Goal: Transaction & Acquisition: Download file/media

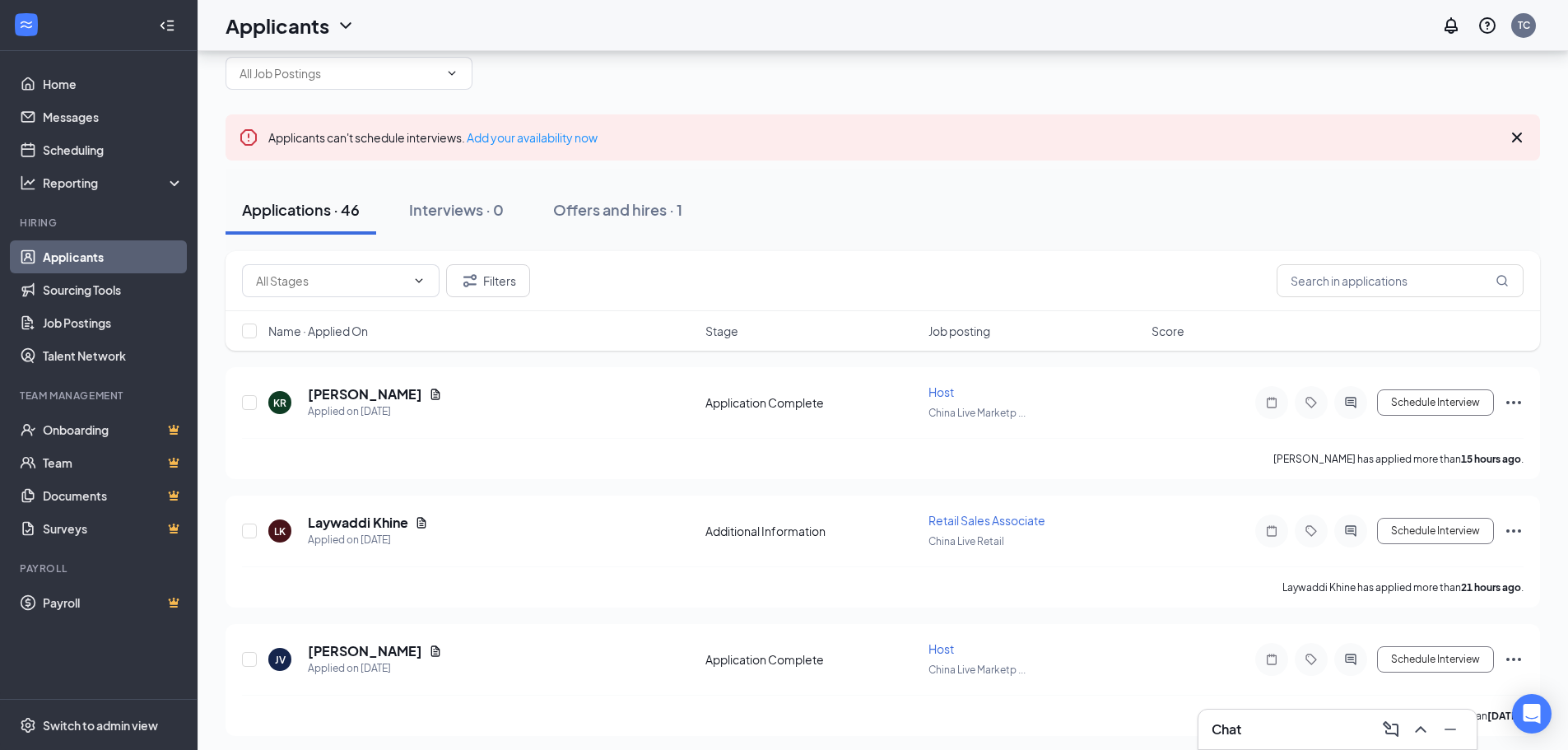
scroll to position [83, 0]
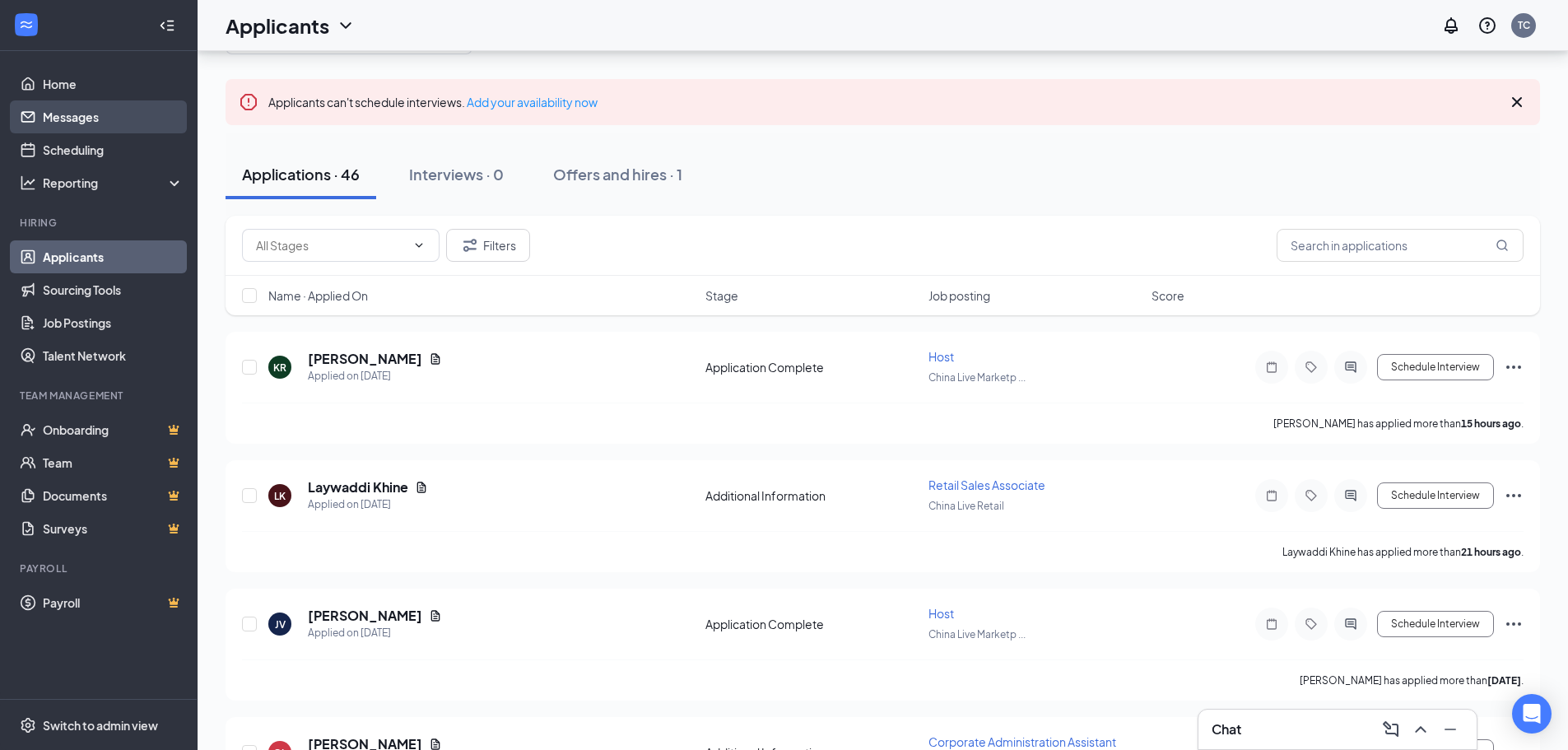
click at [104, 123] on link "Messages" at bounding box center [113, 116] width 141 height 33
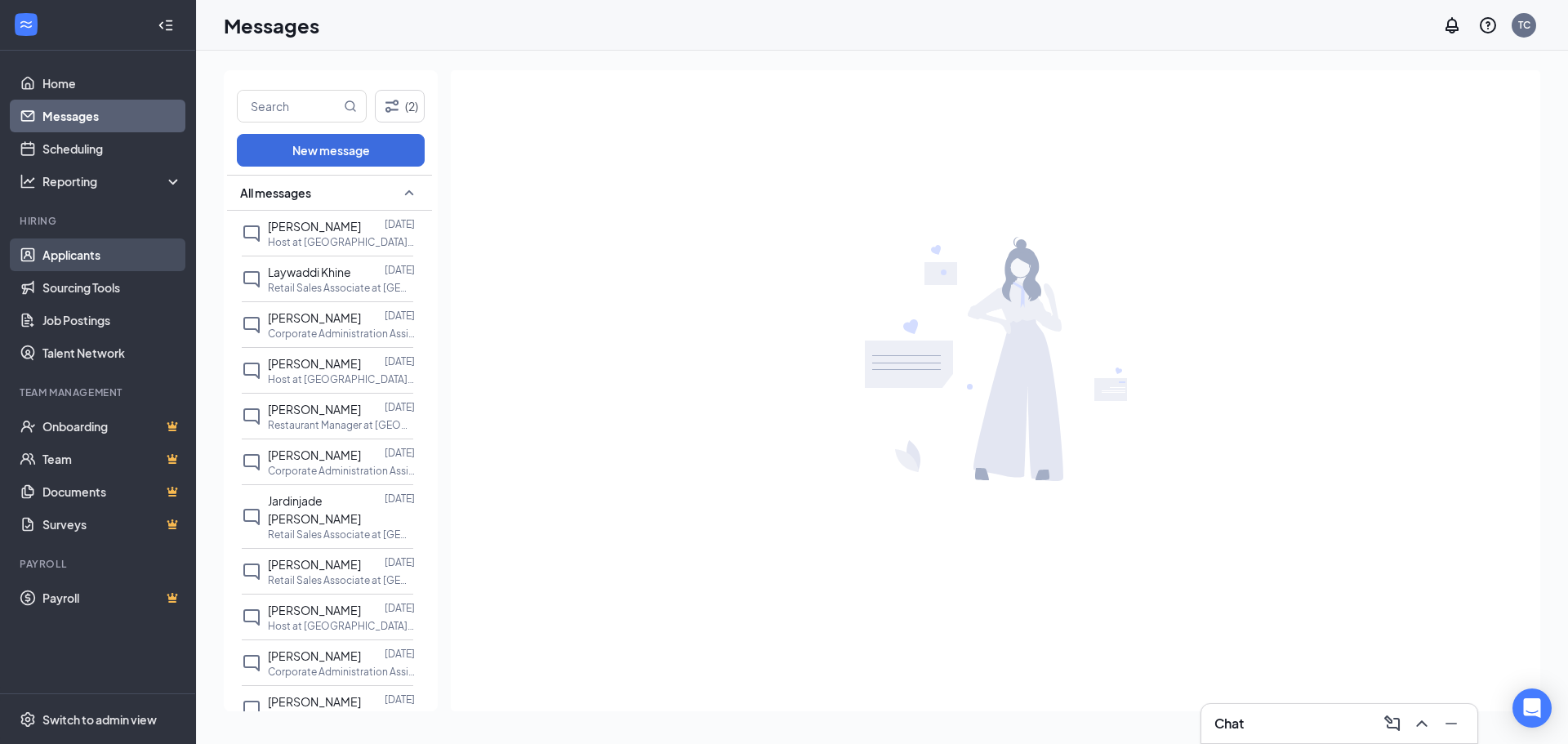
click at [63, 250] on link "Applicants" at bounding box center [112, 254] width 140 height 33
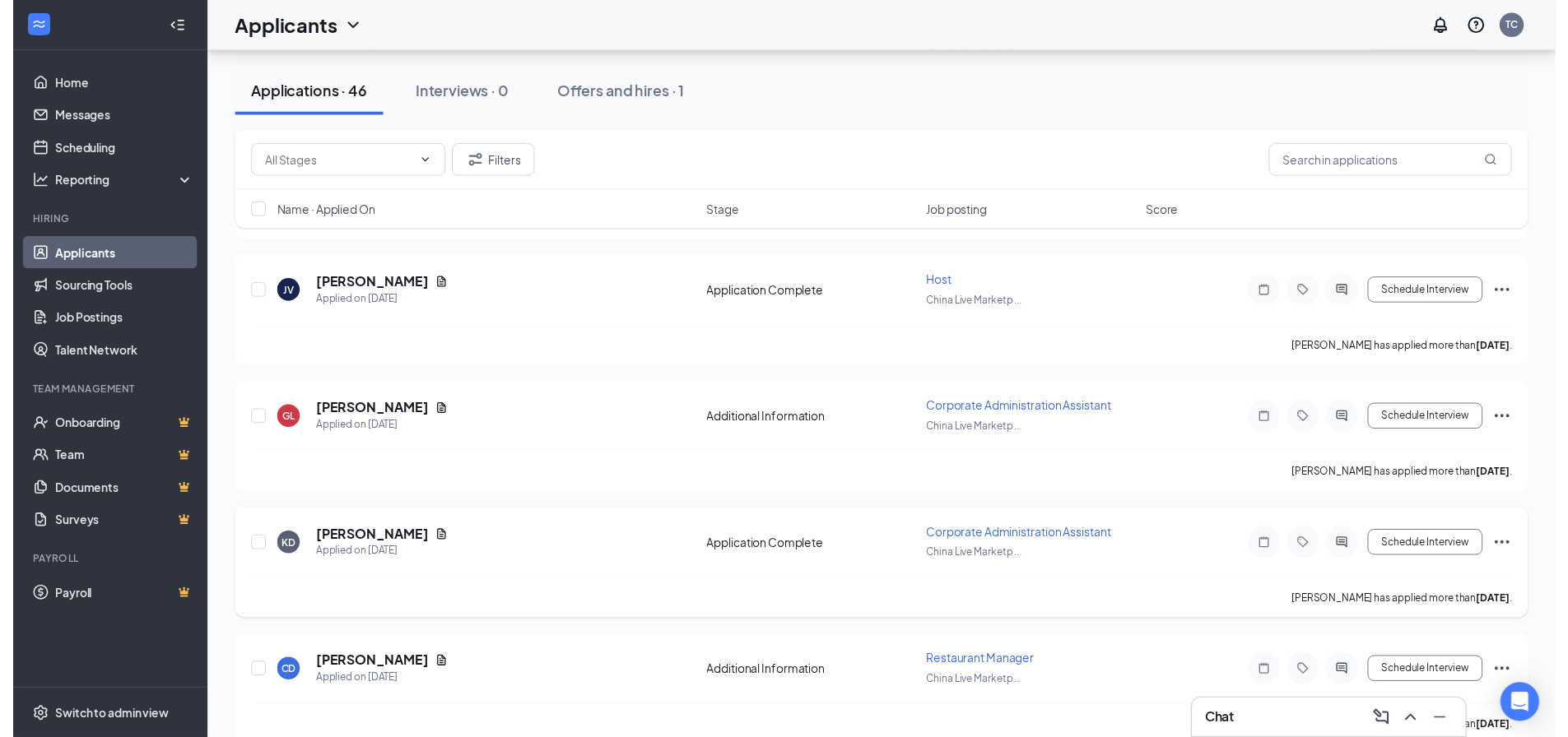
scroll to position [329, 0]
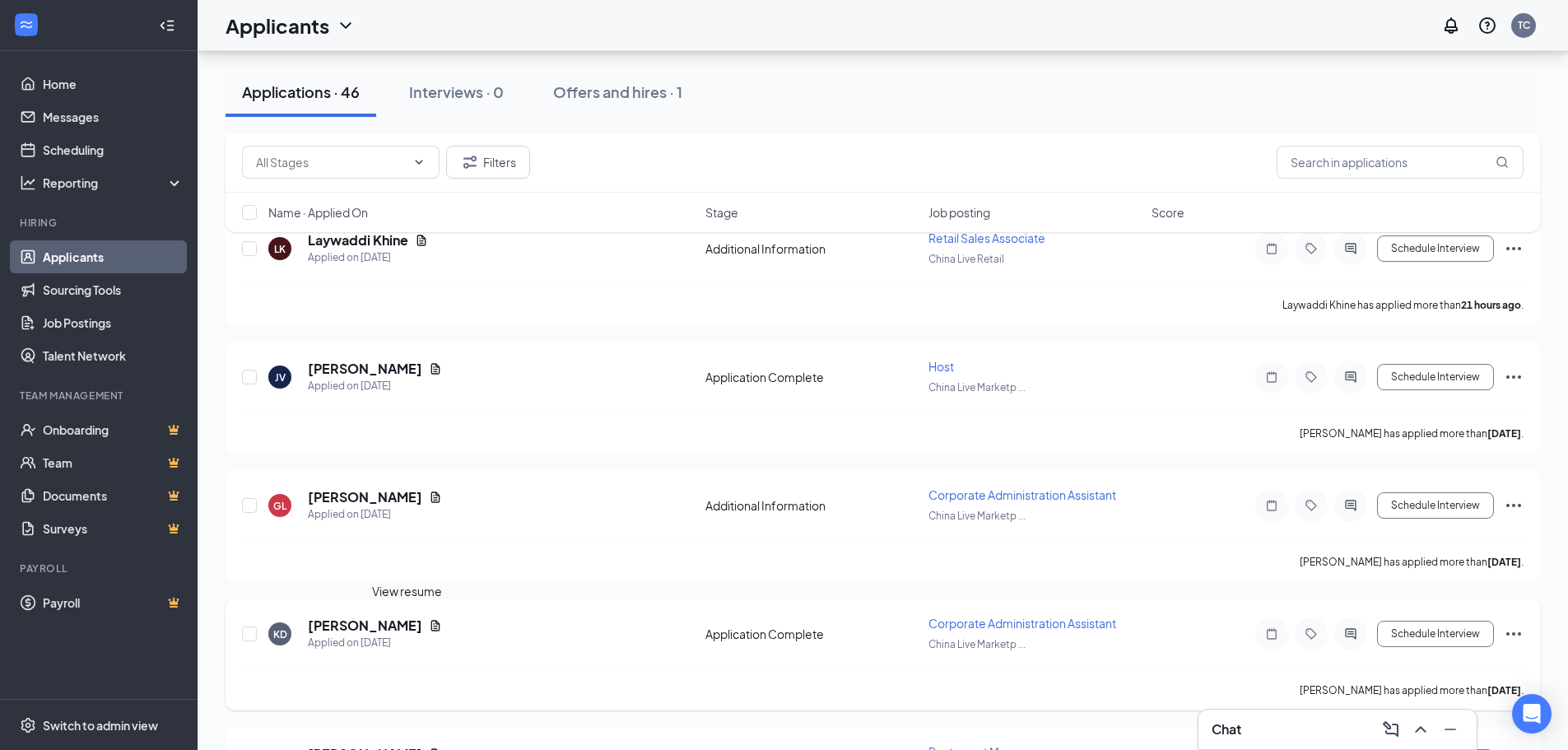
click at [431, 626] on icon "Document" at bounding box center [436, 625] width 9 height 11
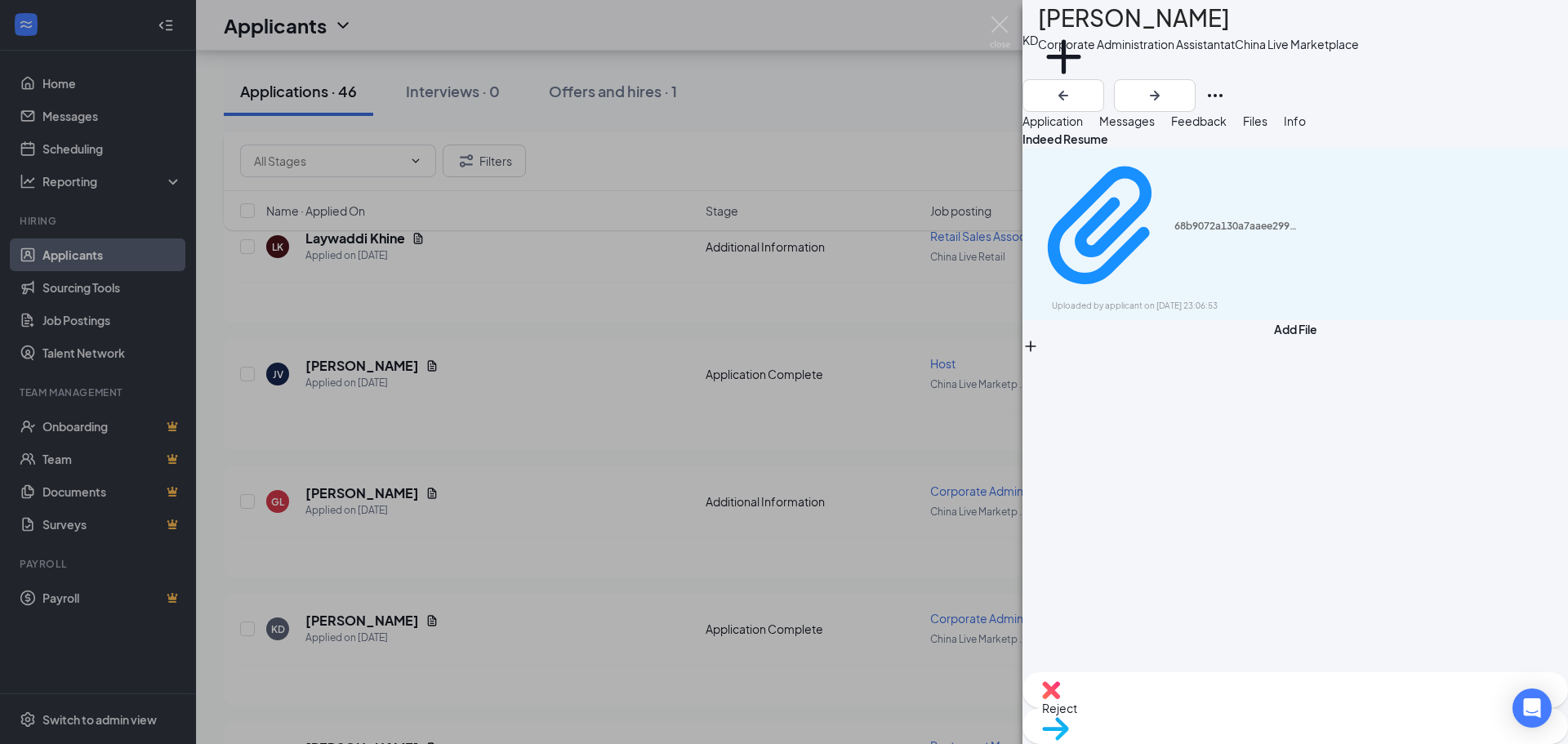
drag, startPoint x: 1233, startPoint y: 17, endPoint x: 1080, endPoint y: 26, distance: 153.3
click at [1080, 26] on div "[PERSON_NAME]" at bounding box center [1198, 18] width 321 height 36
copy h1 "[PERSON_NAME]"
click at [1555, 233] on icon "Download" at bounding box center [1558, 233] width 0 height 0
click at [1073, 85] on icon "ArrowLeftNew" at bounding box center [1063, 95] width 19 height 19
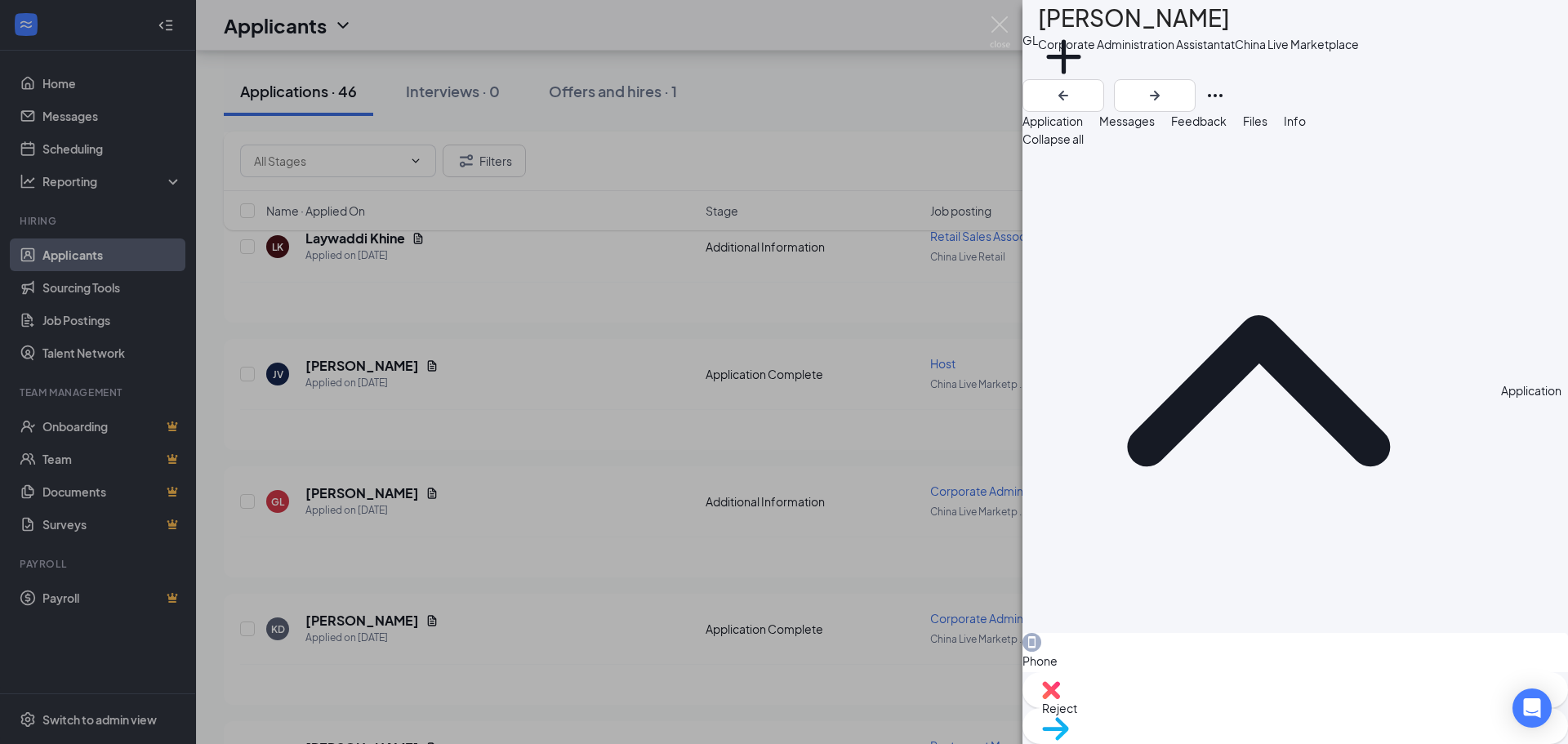
drag, startPoint x: 1321, startPoint y: 25, endPoint x: 1071, endPoint y: 40, distance: 250.4
click at [1071, 40] on div "GL [PERSON_NAME] Corporate Administration Assistant at [GEOGRAPHIC_DATA] Live M…" at bounding box center [1295, 40] width 546 height 79
copy div "[PERSON_NAME]"
click at [1267, 129] on span "Files" at bounding box center [1255, 121] width 25 height 15
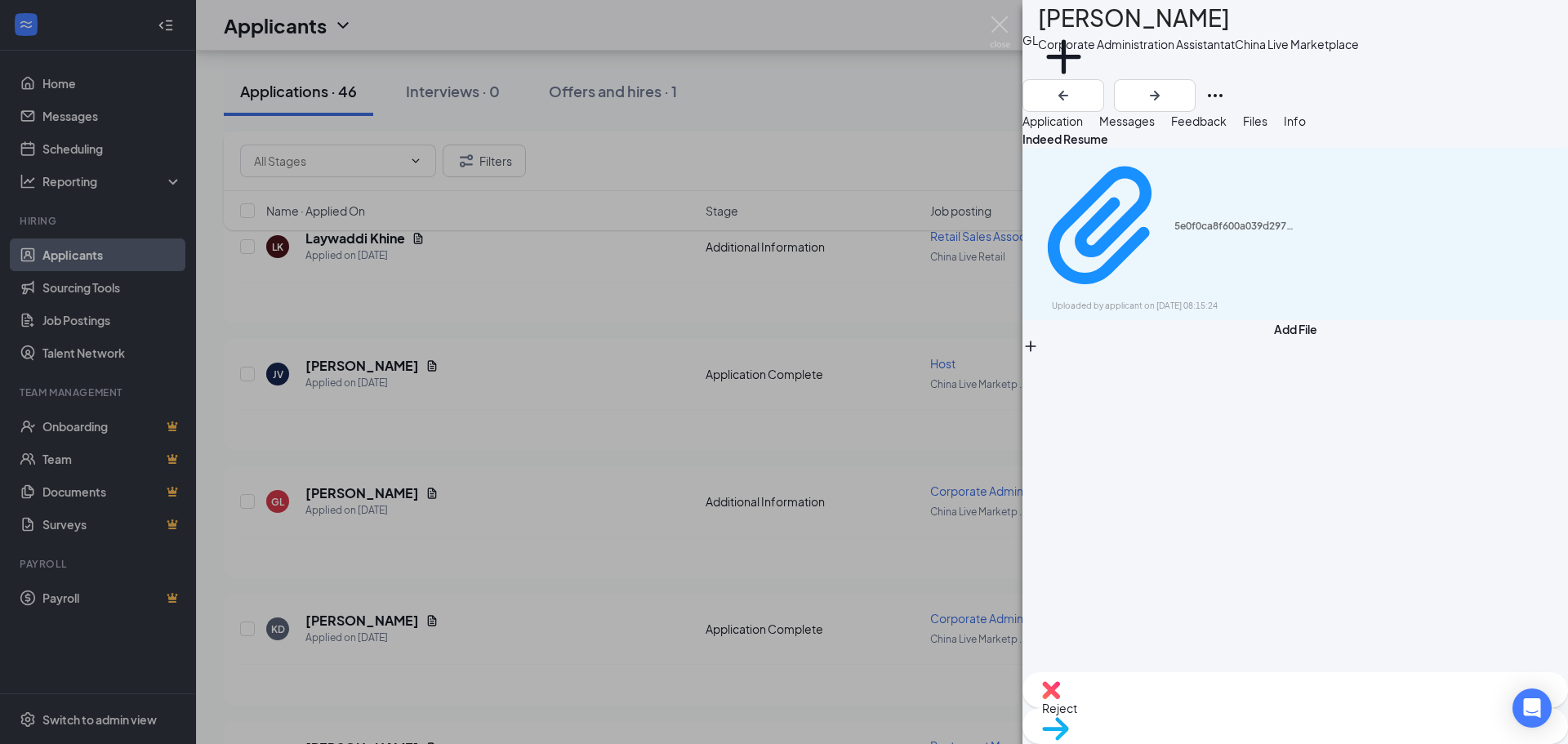
click at [1555, 236] on icon "Download" at bounding box center [1568, 243] width 17 height 14
click at [1073, 85] on icon "ArrowLeftNew" at bounding box center [1063, 95] width 19 height 19
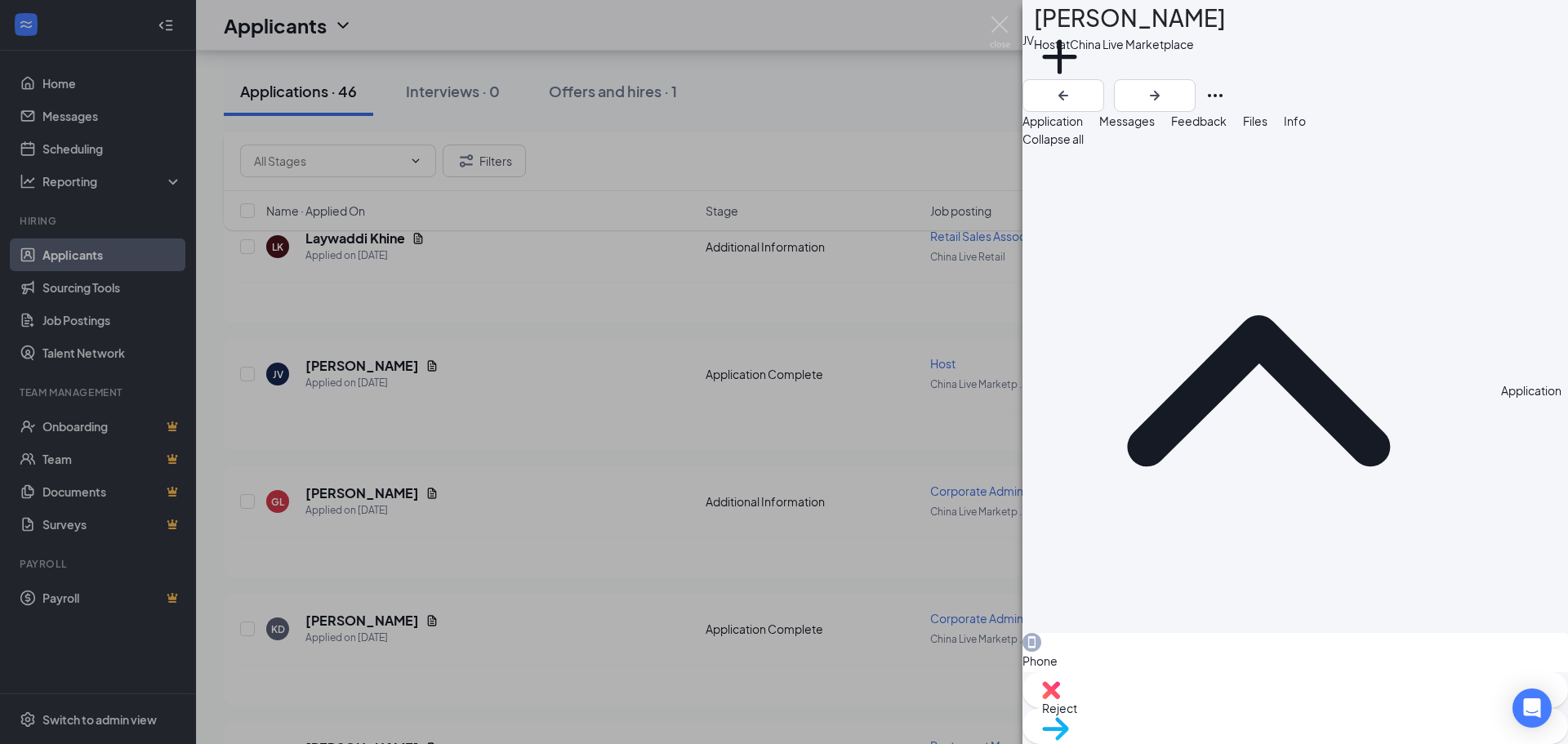
click at [1278, 18] on div "JV [PERSON_NAME] Host at [GEOGRAPHIC_DATA] Live Marketplace Add a tag" at bounding box center [1295, 55] width 546 height 112
drag, startPoint x: 1269, startPoint y: 31, endPoint x: 1076, endPoint y: 35, distance: 193.0
click at [1076, 35] on div "JV [PERSON_NAME] Host at [GEOGRAPHIC_DATA] Live Marketplace Add a tag" at bounding box center [1295, 55] width 546 height 112
copy h1 "[PERSON_NAME]"
click at [1267, 129] on span "Files" at bounding box center [1255, 121] width 25 height 15
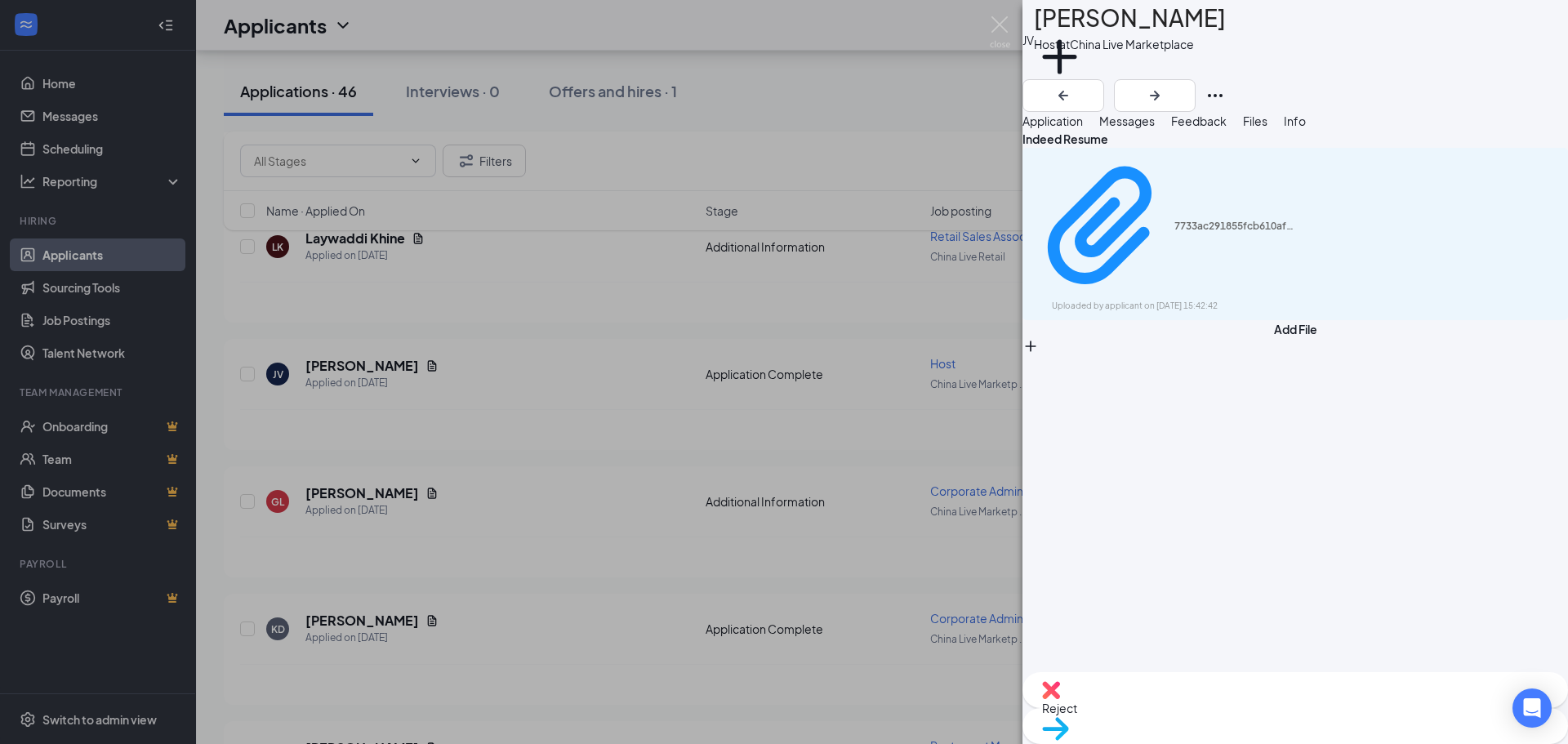
click at [1537, 234] on div "Indeed Resume 7733ac291855fcb610af60f216659b3a.pdf Uploaded by applicant on [DA…" at bounding box center [1295, 225] width 546 height 190
click at [1555, 233] on icon "Download" at bounding box center [1558, 233] width 0 height 0
click at [1073, 85] on icon "ArrowLeftNew" at bounding box center [1063, 95] width 19 height 19
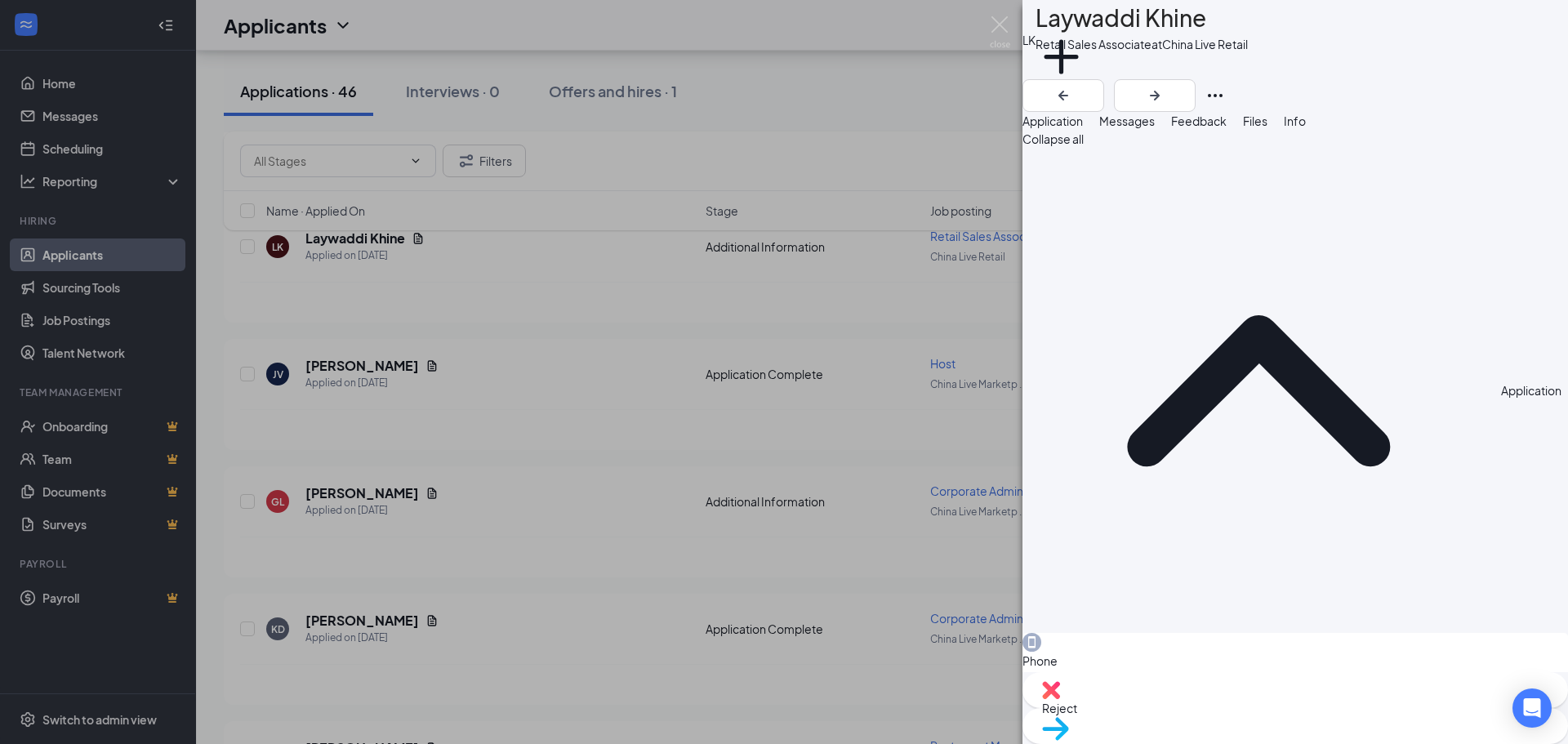
click at [1267, 129] on span "Files" at bounding box center [1255, 121] width 25 height 15
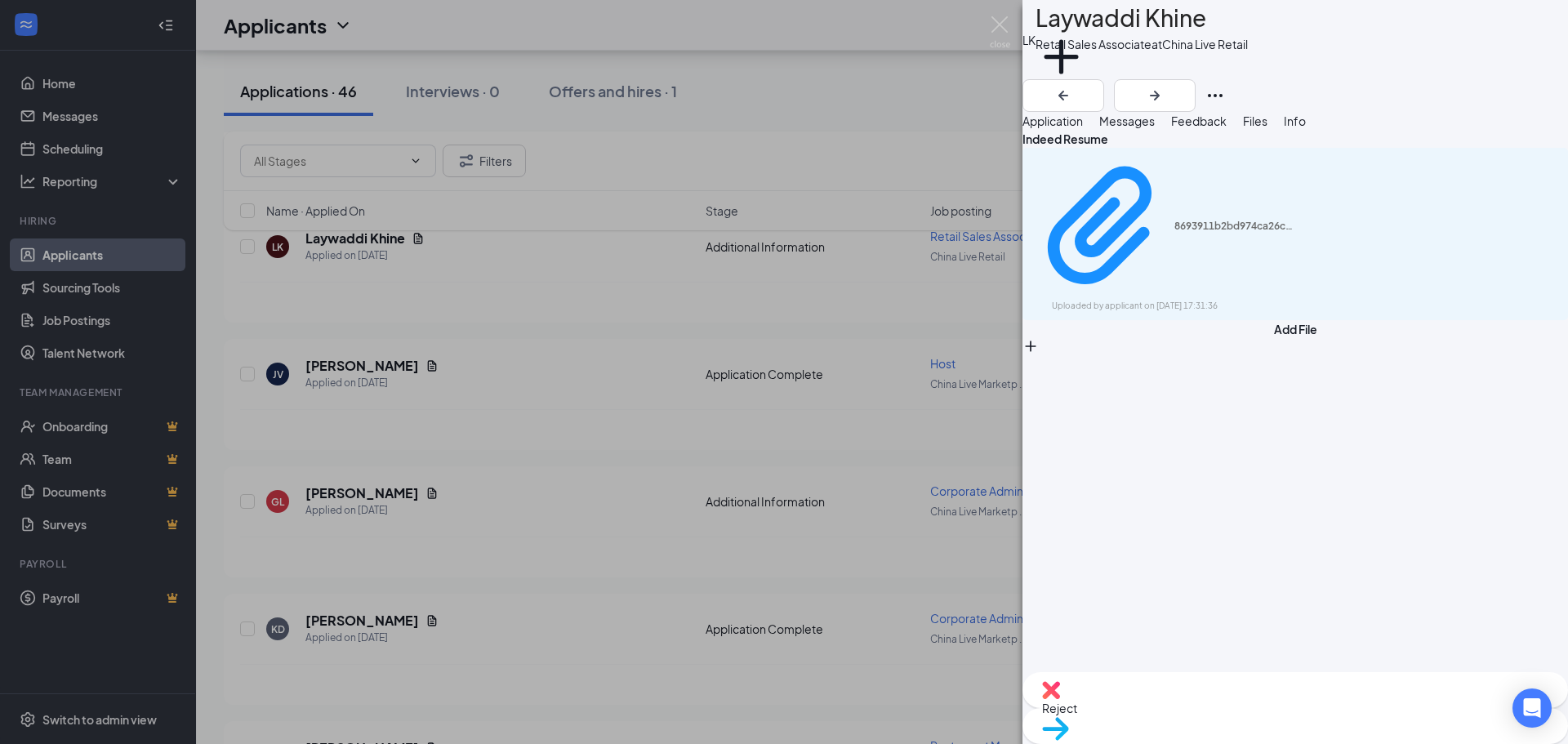
click at [1555, 233] on icon "Download" at bounding box center [1558, 233] width 0 height 0
drag, startPoint x: 1248, startPoint y: 19, endPoint x: 1075, endPoint y: 30, distance: 173.3
click at [1075, 30] on div "LK Laywaddi Khine Retail Sales Associate at [GEOGRAPHIC_DATA] Live Retail Add a…" at bounding box center [1295, 40] width 546 height 79
copy h1 "Laywaddi Khine"
click at [1008, 19] on img at bounding box center [999, 33] width 20 height 32
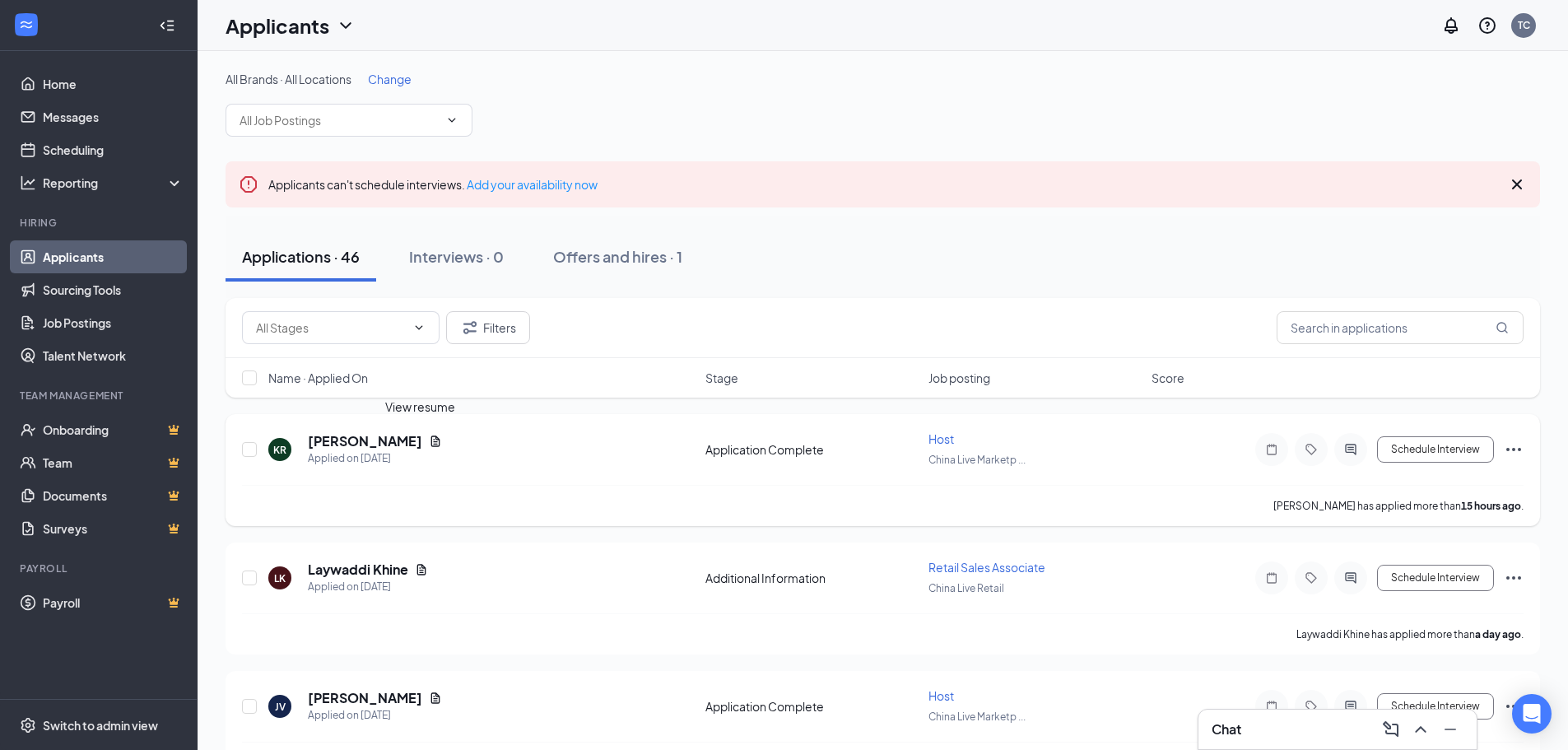
click at [429, 444] on icon "Document" at bounding box center [435, 441] width 13 height 13
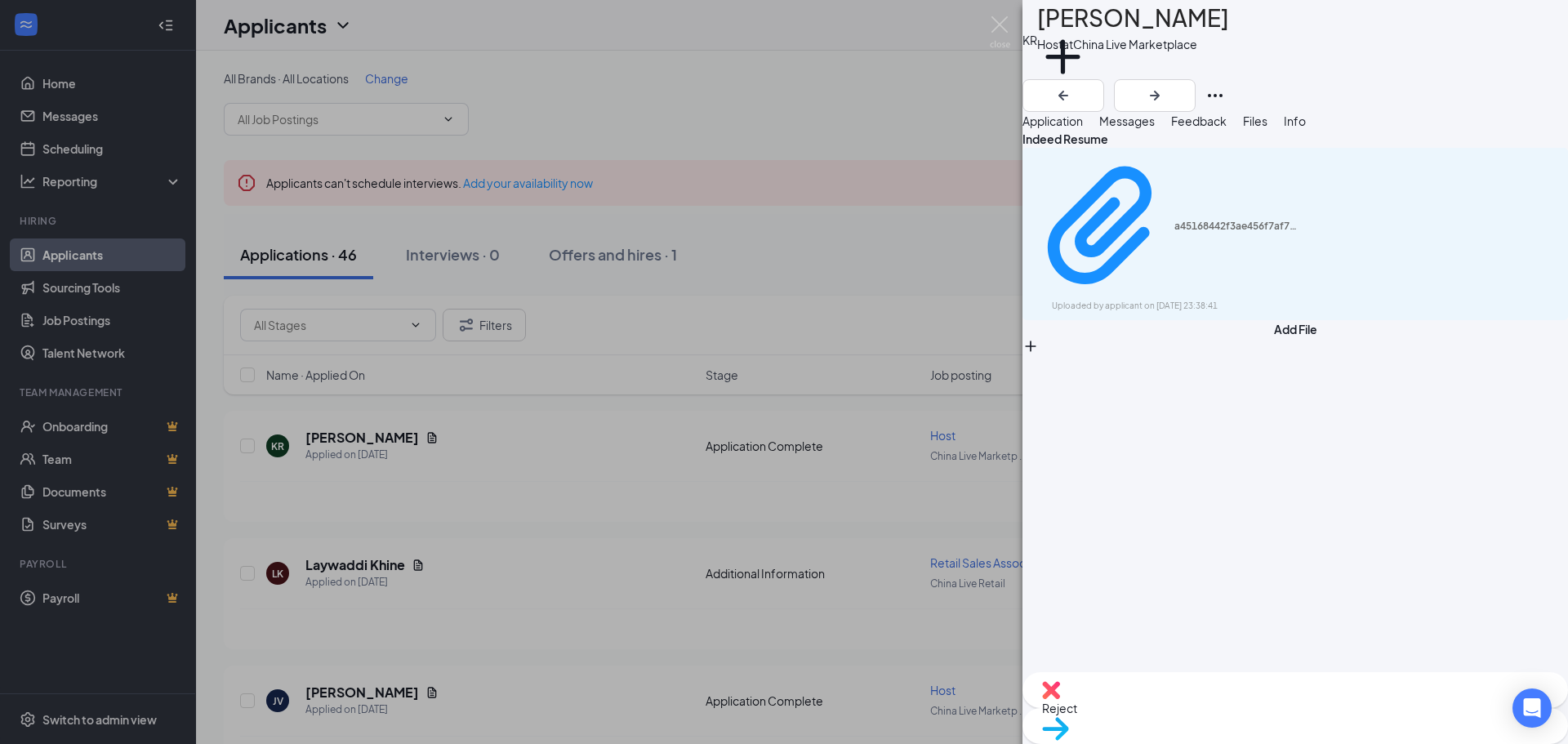
drag, startPoint x: 1248, startPoint y: 31, endPoint x: 1226, endPoint y: 29, distance: 22.1
click at [1108, 32] on div "KR [PERSON_NAME] Host at [GEOGRAPHIC_DATA] Live Marketplace Add a tag" at bounding box center [1295, 55] width 546 height 112
click at [1242, 20] on div "KR [PERSON_NAME] Host at [GEOGRAPHIC_DATA] Live Marketplace Add a tag" at bounding box center [1295, 55] width 546 height 112
click at [1204, 24] on h1 "[PERSON_NAME]" at bounding box center [1133, 18] width 192 height 36
drag, startPoint x: 1230, startPoint y: 27, endPoint x: 1087, endPoint y: 40, distance: 143.6
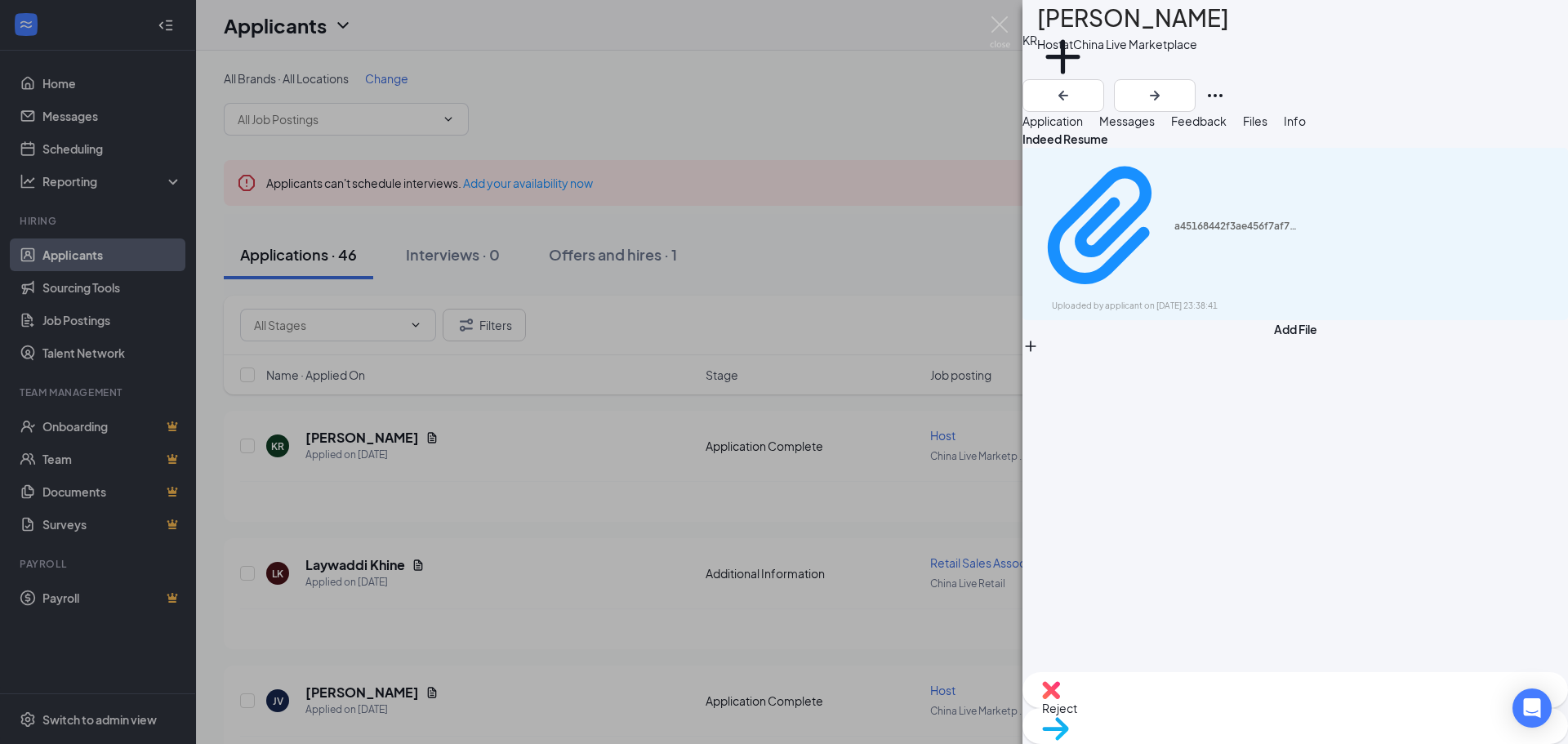
click at [1077, 35] on div "[PERSON_NAME]" at bounding box center [1133, 18] width 192 height 36
copy h1 "[PERSON_NAME]"
click at [1555, 233] on icon "Download" at bounding box center [1558, 233] width 0 height 0
click at [997, 20] on img at bounding box center [999, 33] width 20 height 32
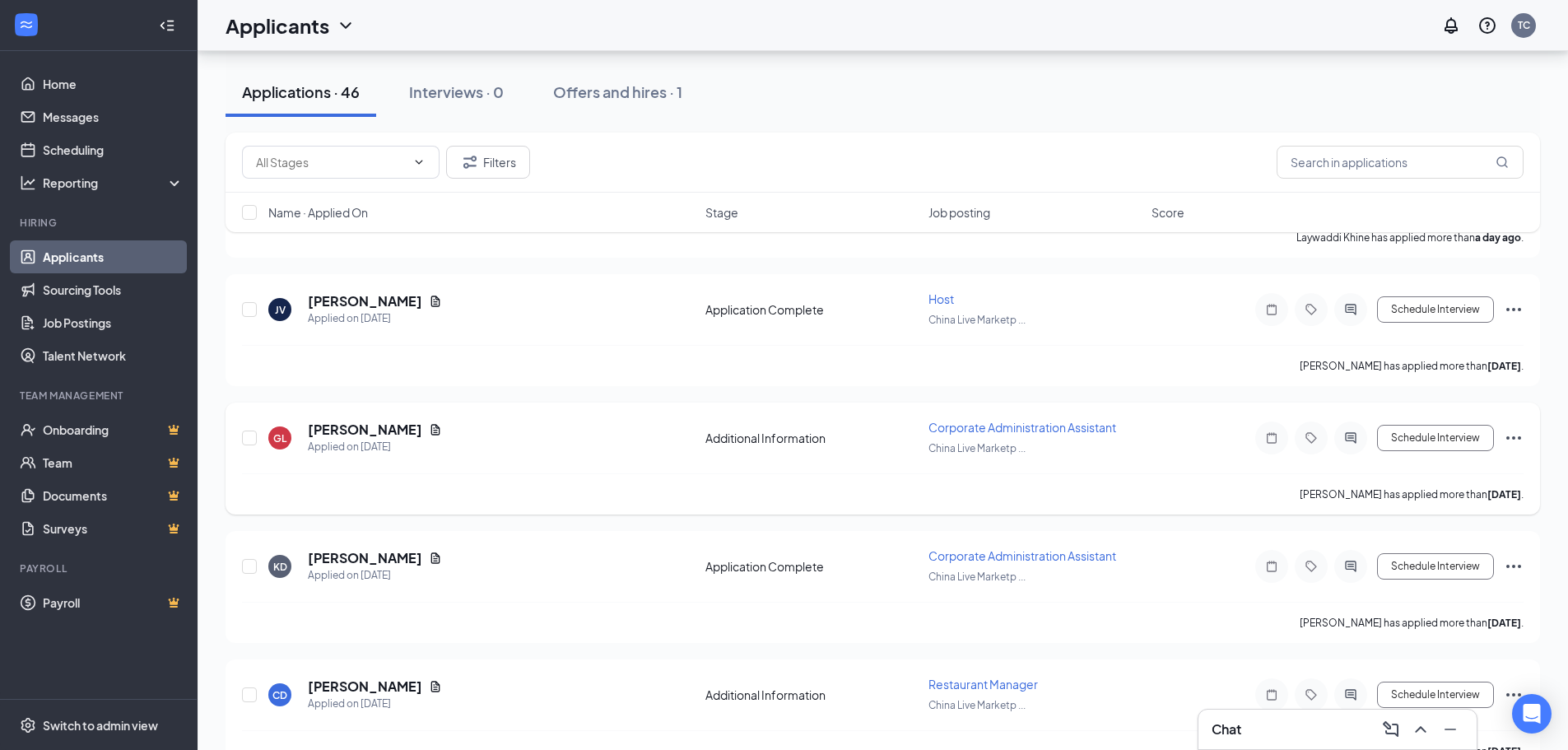
scroll to position [412, 0]
